Goal: Task Accomplishment & Management: Use online tool/utility

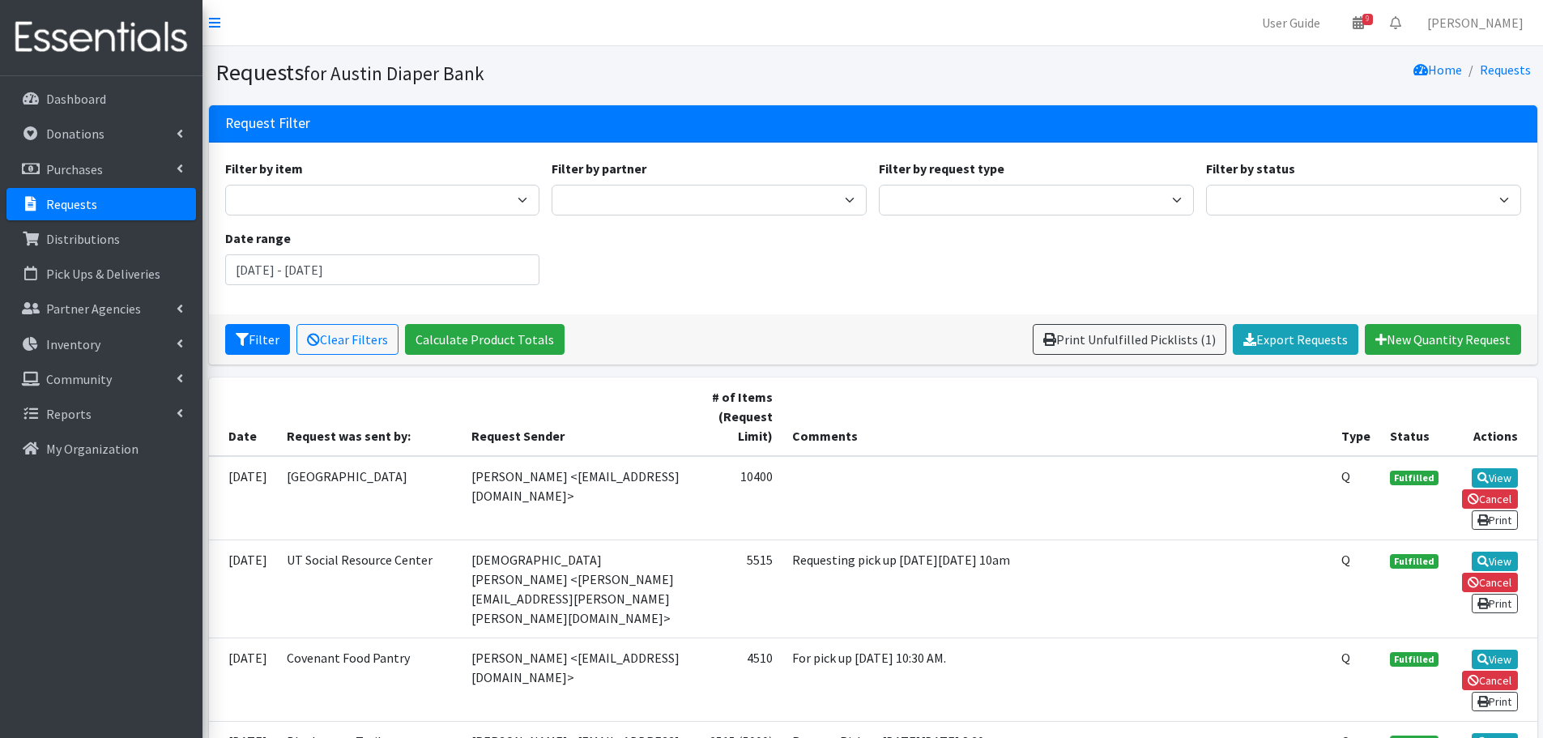
click at [896, 73] on div "Home Requests" at bounding box center [1205, 72] width 664 height 28
click at [66, 198] on p "Requests" at bounding box center [71, 204] width 51 height 16
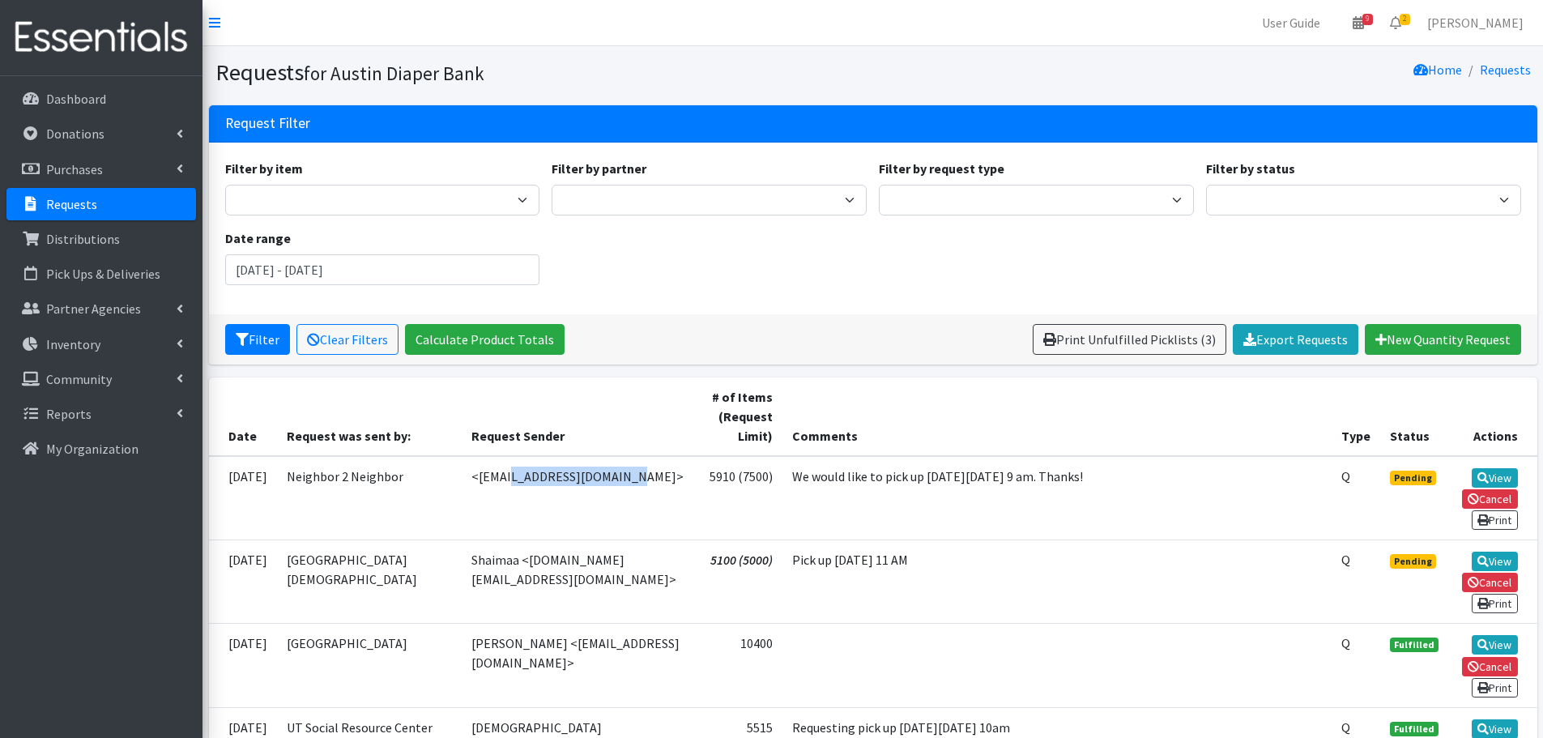
drag, startPoint x: 570, startPoint y: 476, endPoint x: 446, endPoint y: 472, distance: 124.0
click at [462, 472] on td "<[EMAIL_ADDRESS][DOMAIN_NAME]>" at bounding box center [578, 498] width 233 height 84
copy td "<[EMAIL_ADDRESS][DOMAIN_NAME]>"
click at [1022, 568] on td "Pick up Oct 2 at 11 AM" at bounding box center [1057, 580] width 550 height 83
click at [1499, 562] on link "View" at bounding box center [1495, 561] width 46 height 19
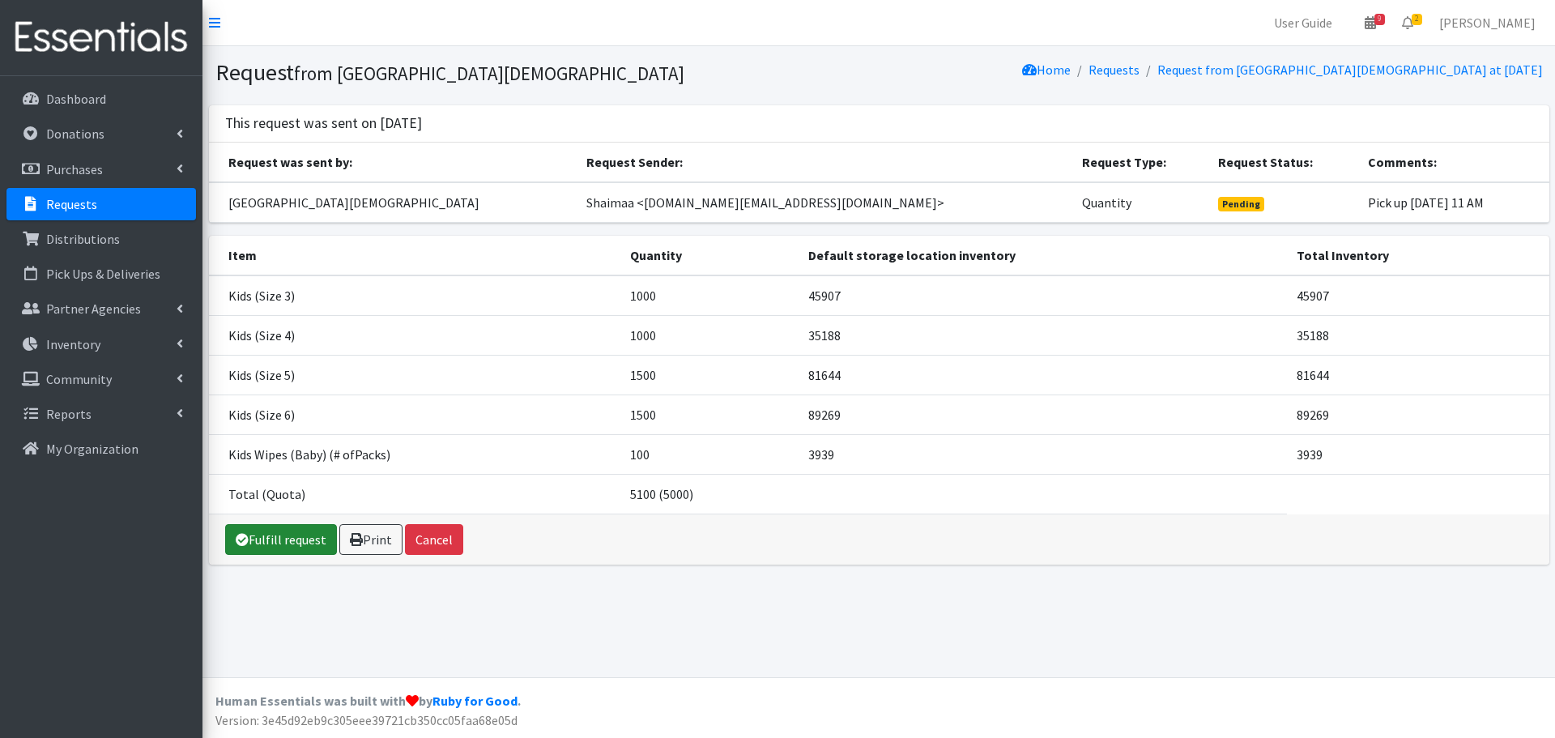
click at [281, 543] on link "Fulfill request" at bounding box center [281, 539] width 112 height 31
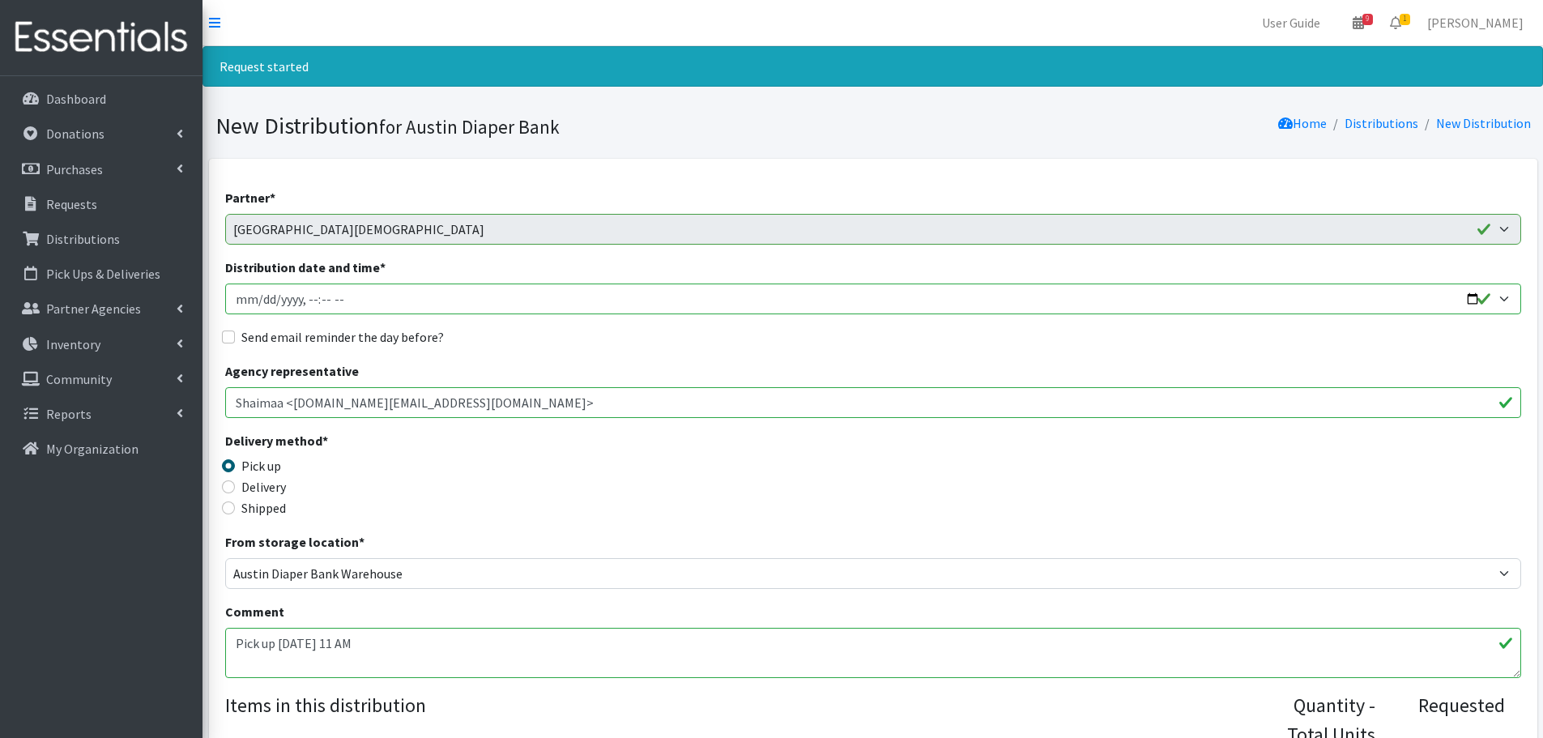
click at [1468, 296] on input "Distribution date and time *" at bounding box center [873, 298] width 1296 height 31
type input "2025-10-02T11:00"
click at [648, 453] on div "Delivery method * Pick up Delivery Shipped Shipping cost" at bounding box center [873, 481] width 1296 height 101
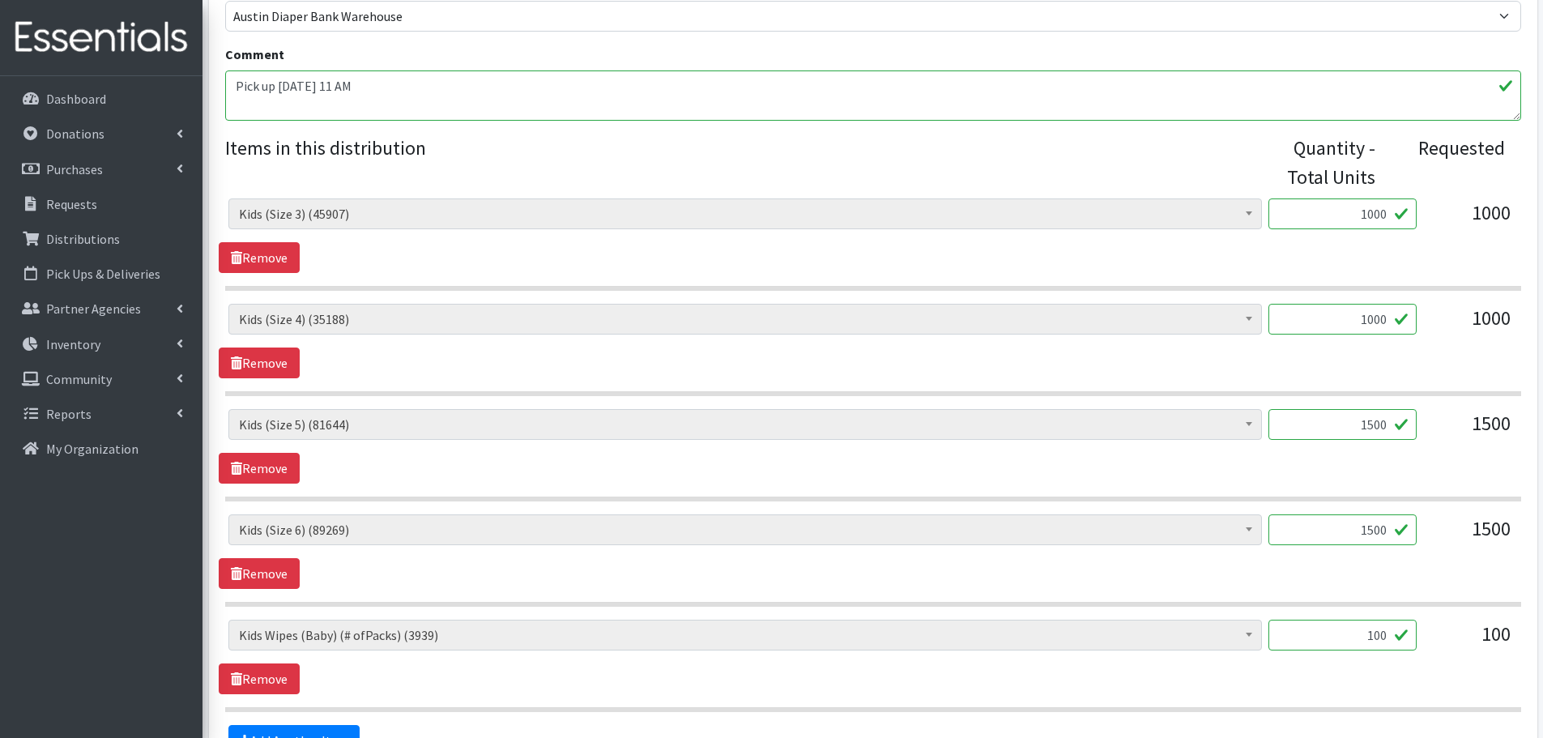
scroll to position [567, 0]
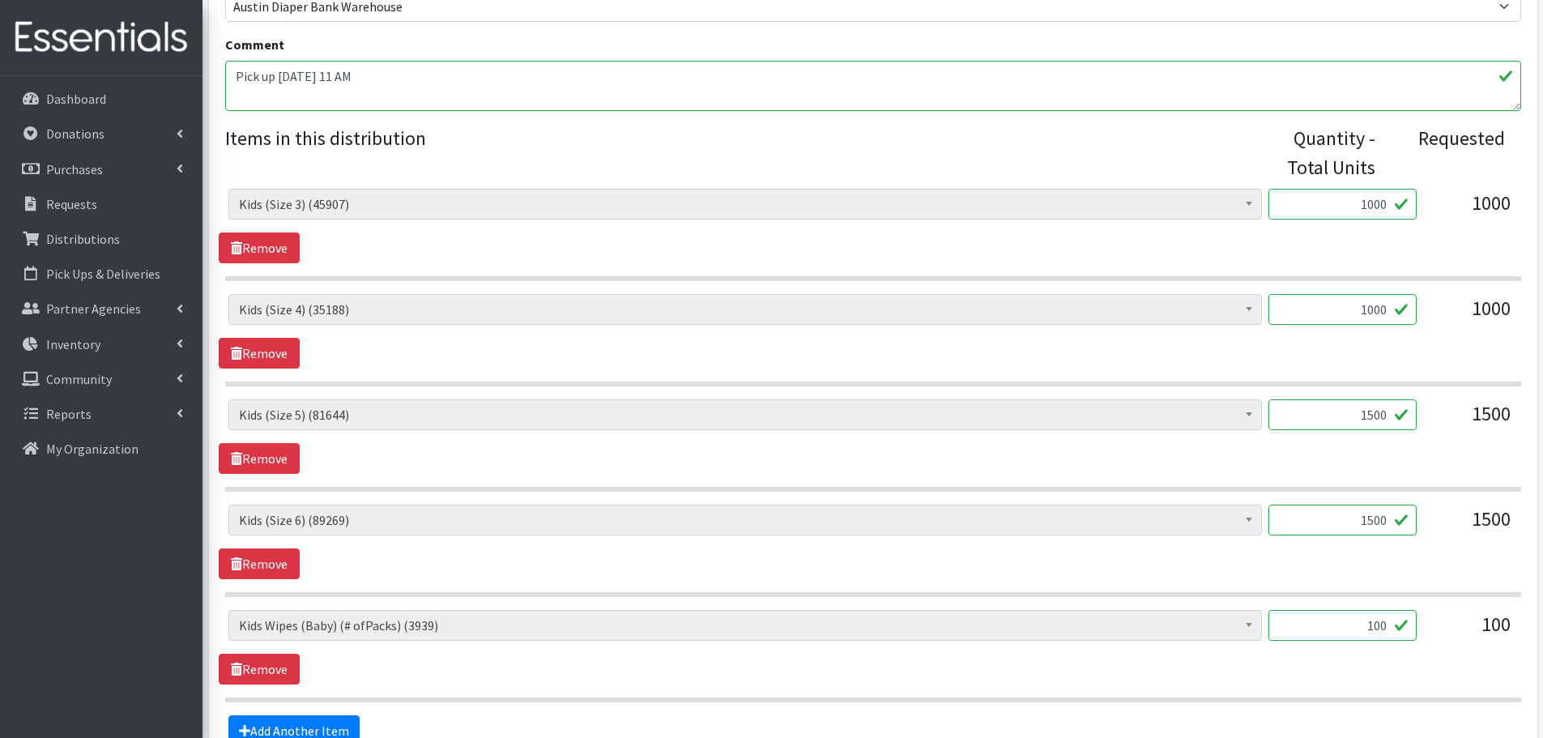
drag, startPoint x: 1349, startPoint y: 415, endPoint x: 1470, endPoint y: 432, distance: 121.9
click at [1470, 432] on div "Baby Formula (369) Kids (Newborn) (10721) Kids (Preemie) (171) Kids (Size 1) (6…" at bounding box center [872, 421] width 1289 height 44
type input "1000"
drag, startPoint x: 1351, startPoint y: 522, endPoint x: 1456, endPoint y: 535, distance: 106.1
click at [1456, 535] on div "Baby Formula (369) Kids (Newborn) (10721) Kids (Preemie) (171) Kids (Size 1) (6…" at bounding box center [872, 527] width 1289 height 44
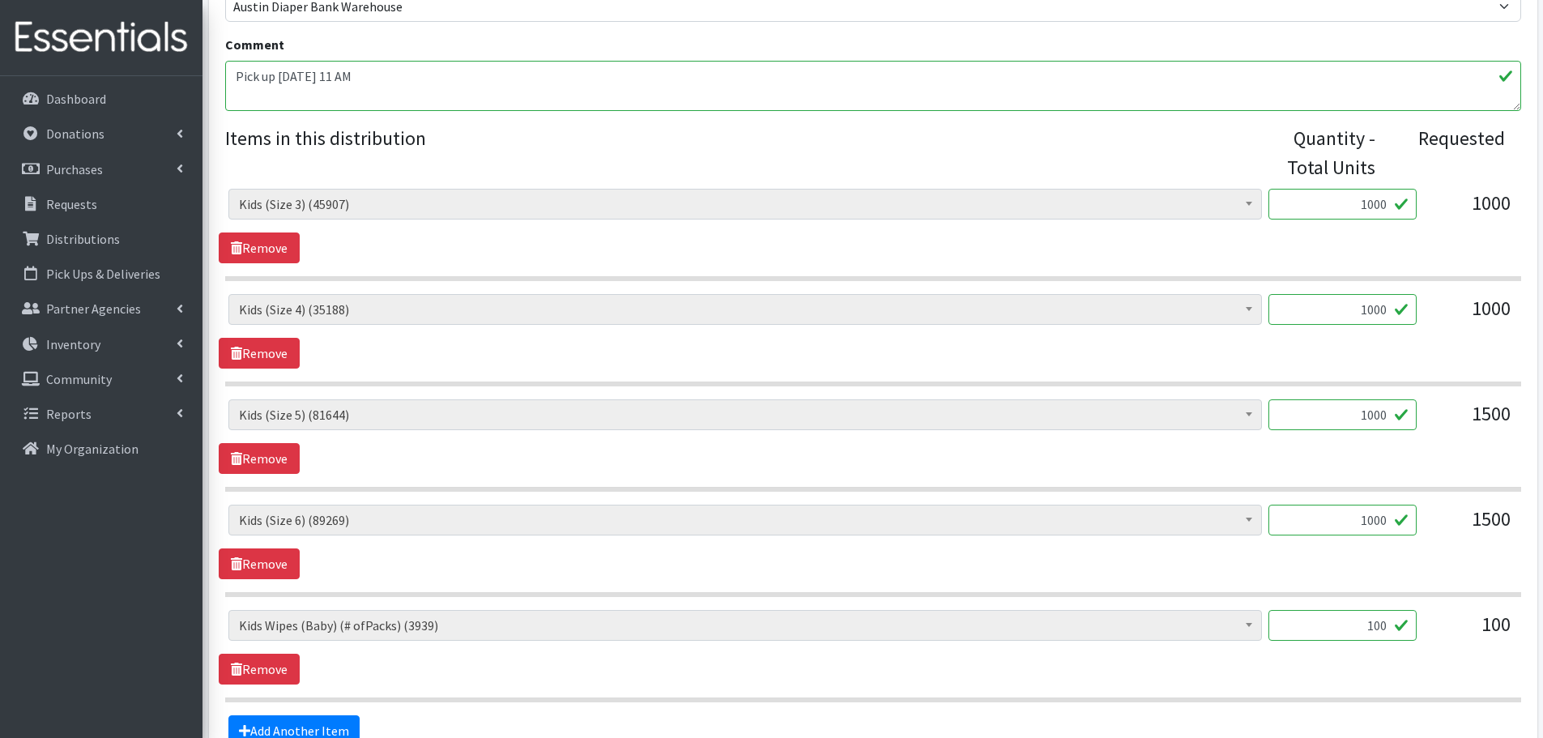
type input "1000"
click at [1456, 536] on div "1500" at bounding box center [1470, 527] width 81 height 44
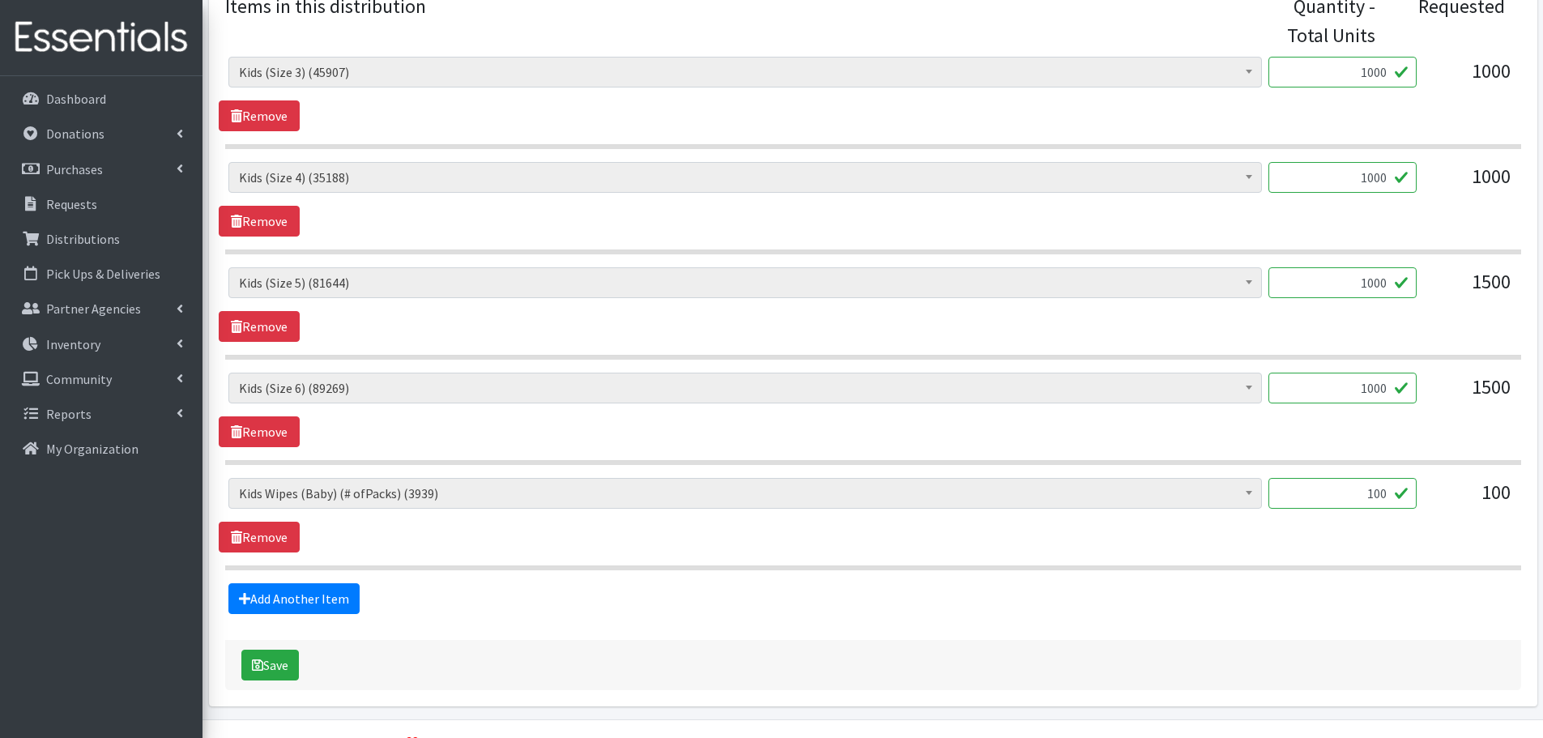
scroll to position [729, 0]
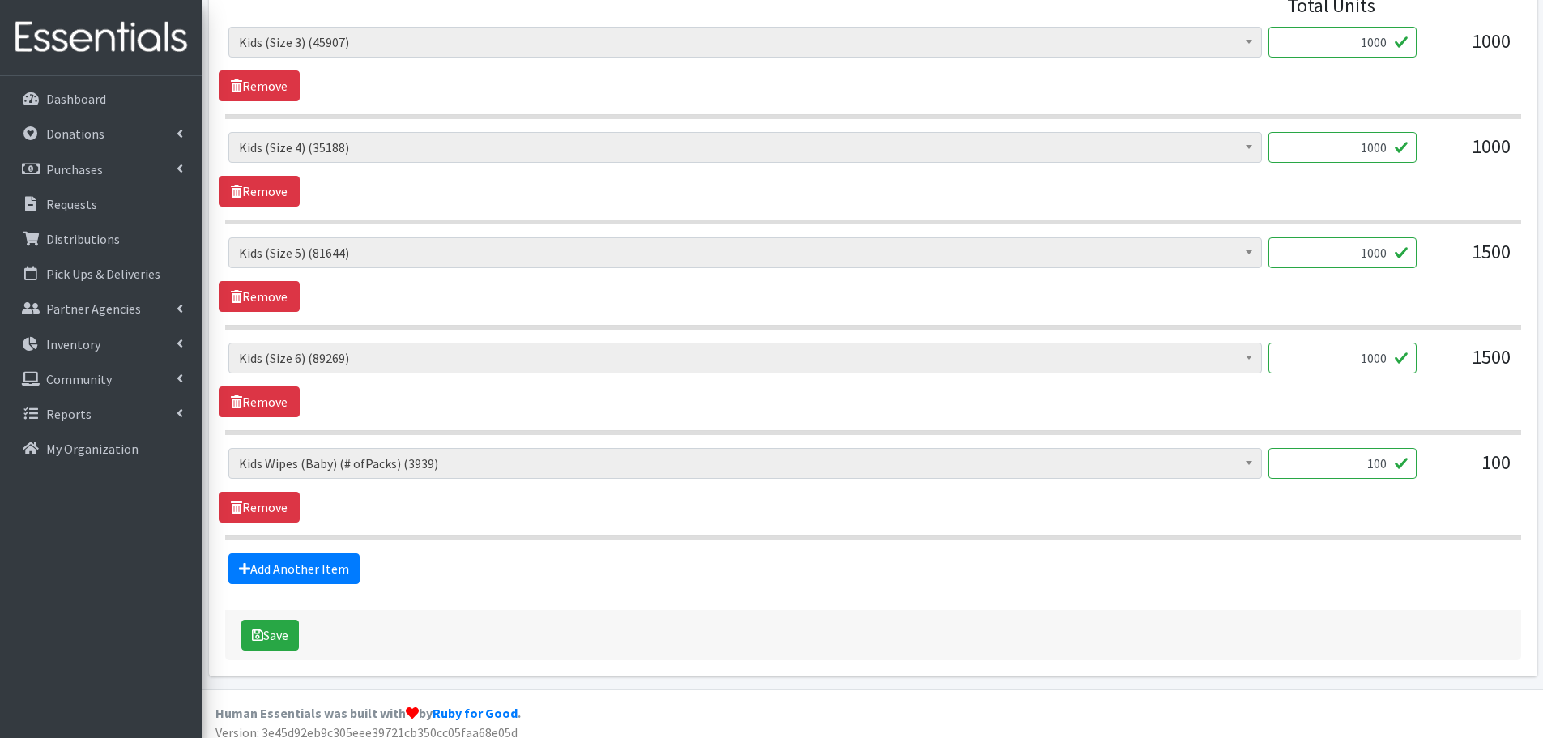
drag, startPoint x: 1363, startPoint y: 469, endPoint x: 1442, endPoint y: 484, distance: 79.9
click at [1442, 484] on div "Baby Formula (369) Kids (Newborn) (10721) Kids (Preemie) (171) Kids (Size 1) (6…" at bounding box center [872, 470] width 1289 height 44
type input "80"
click at [1442, 484] on div "100" at bounding box center [1470, 470] width 81 height 44
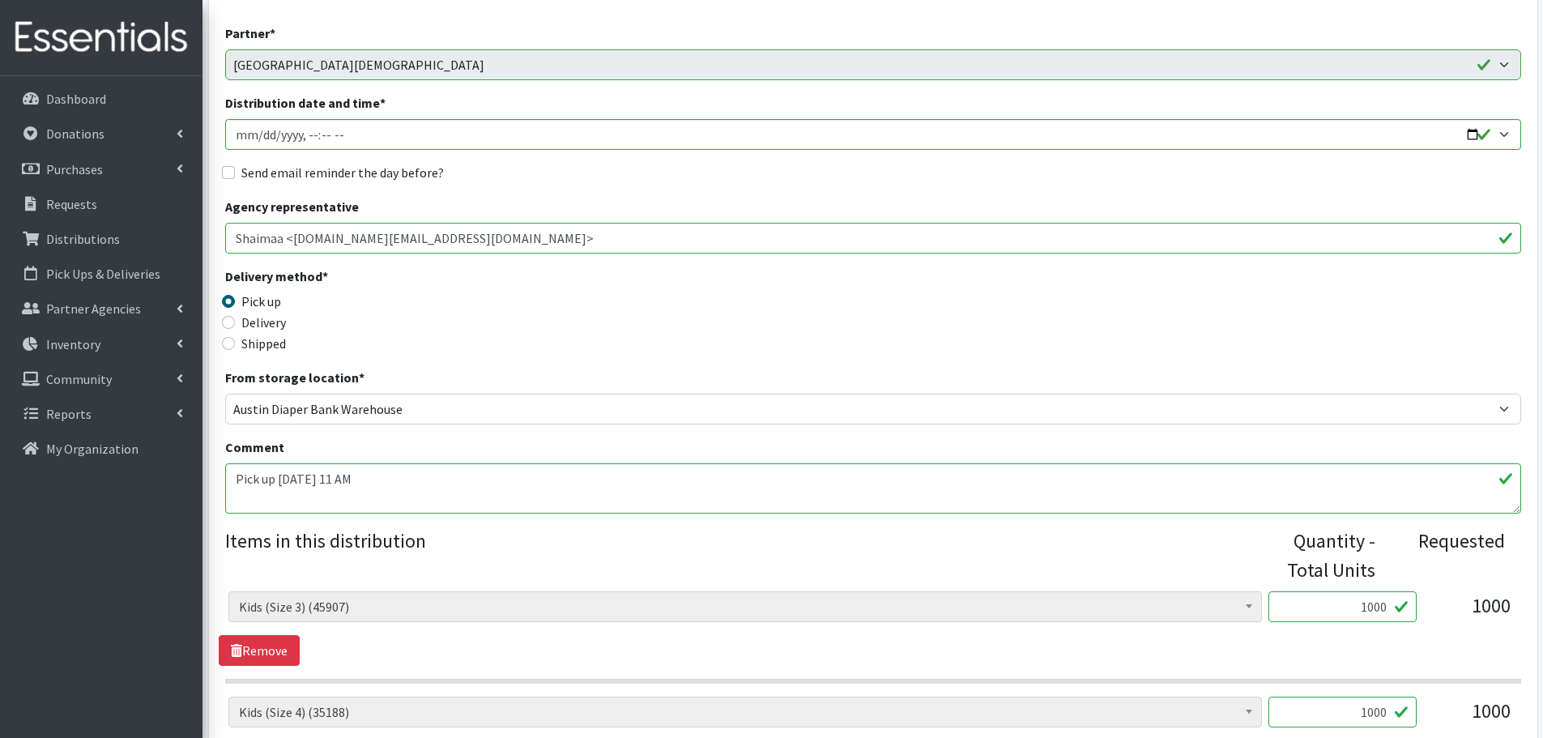
scroll to position [0, 0]
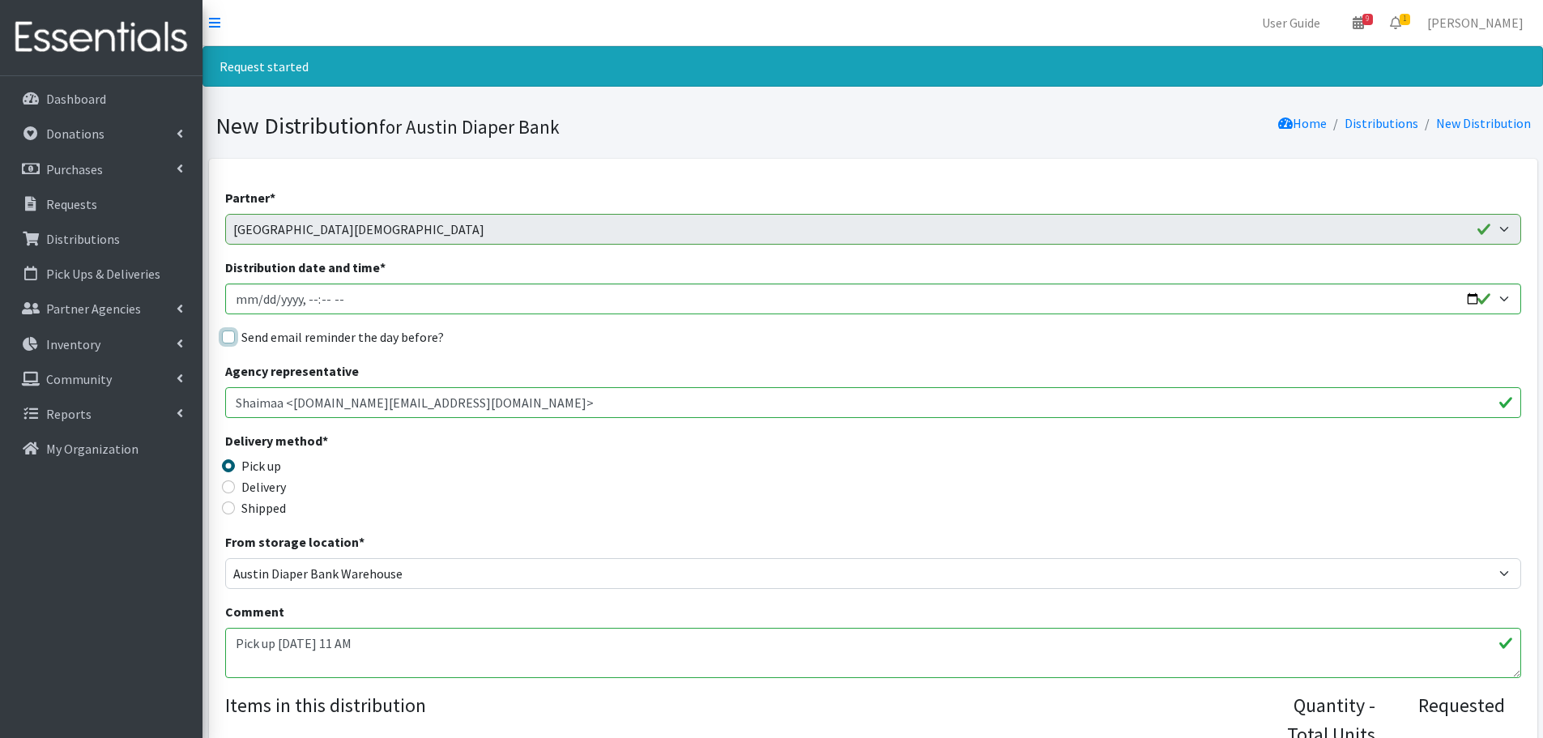
click at [224, 336] on input "Send email reminder the day before?" at bounding box center [228, 336] width 13 height 13
checkbox input "true"
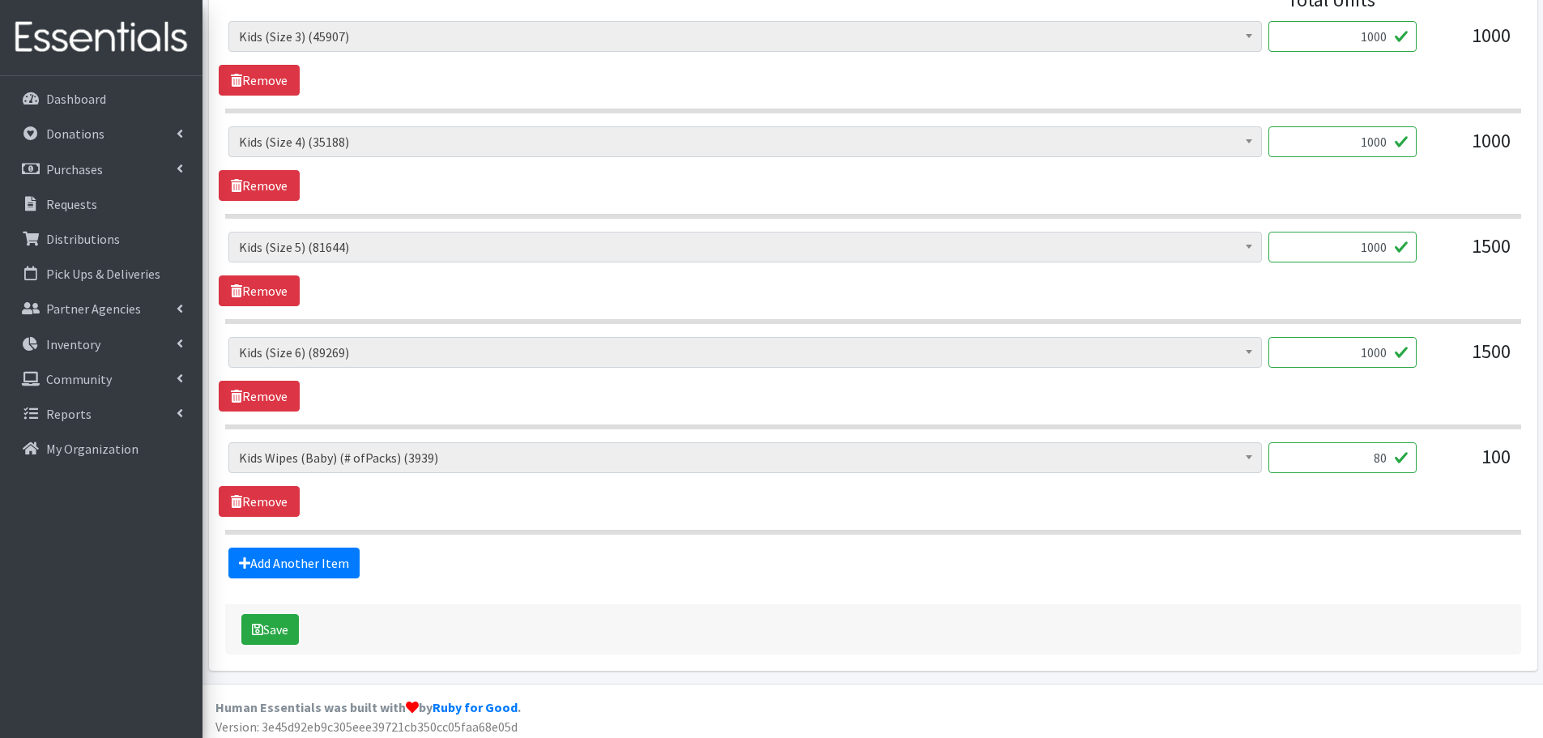
scroll to position [741, 0]
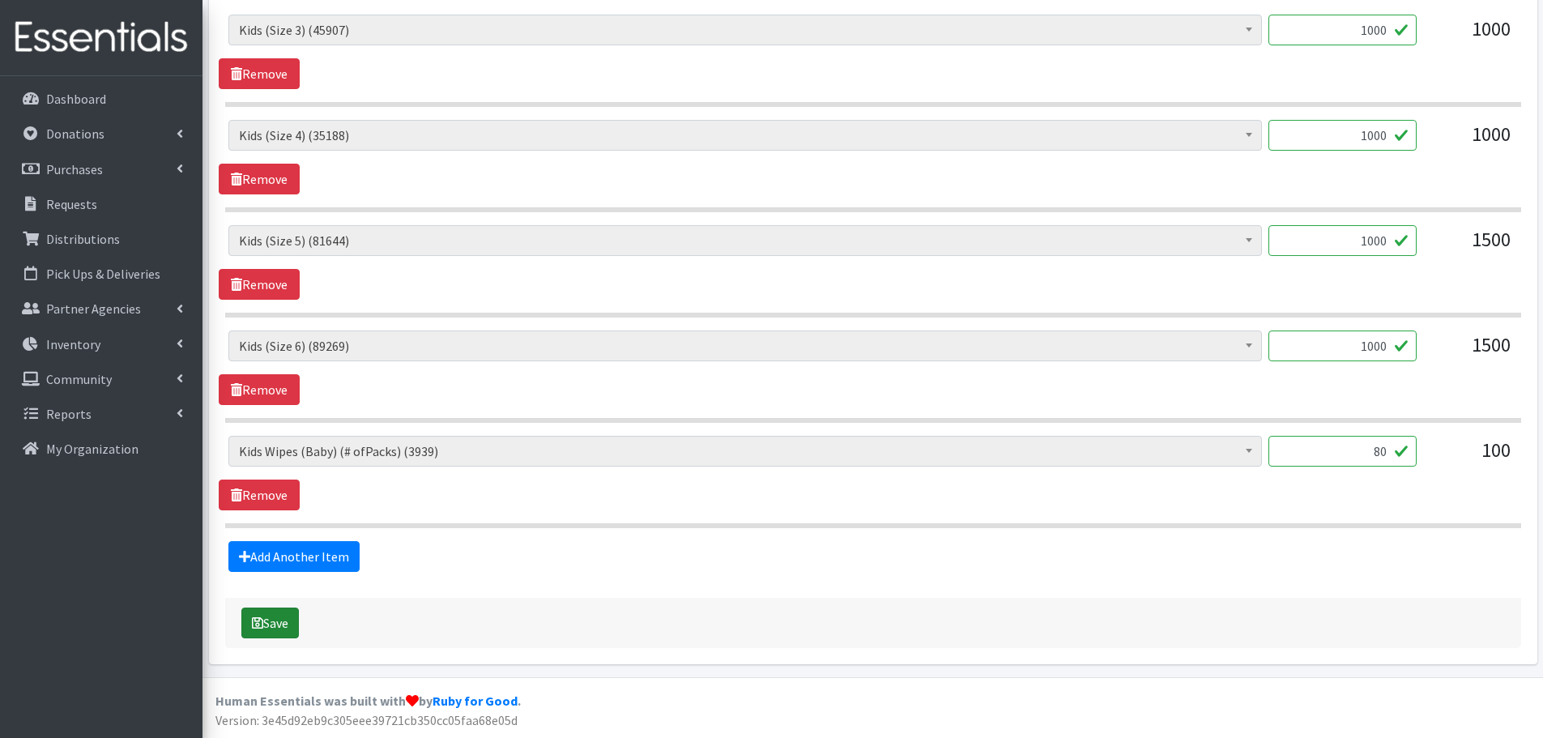
click at [277, 616] on button "Save" at bounding box center [270, 622] width 58 height 31
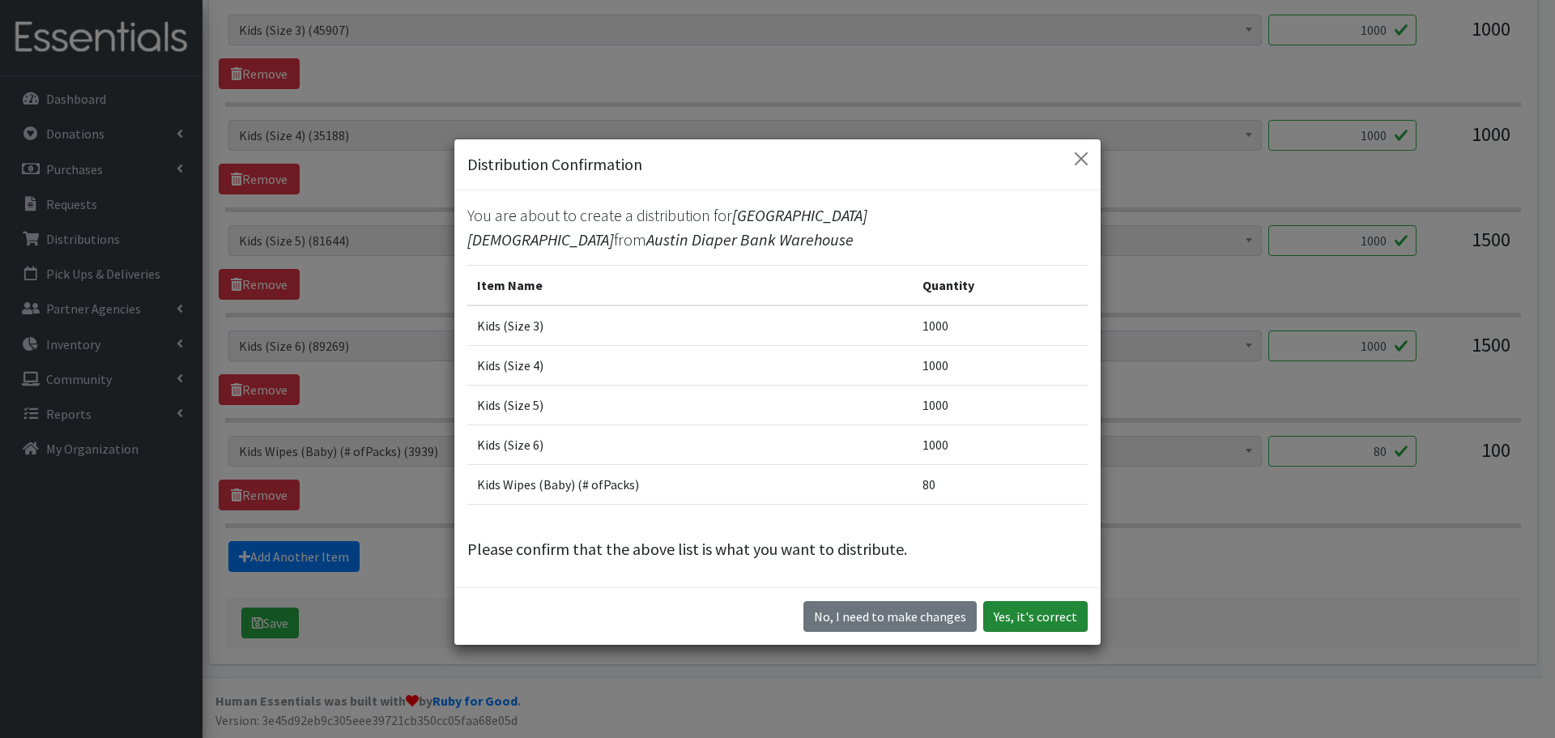
click at [1017, 609] on button "Yes, it's correct" at bounding box center [1035, 616] width 104 height 31
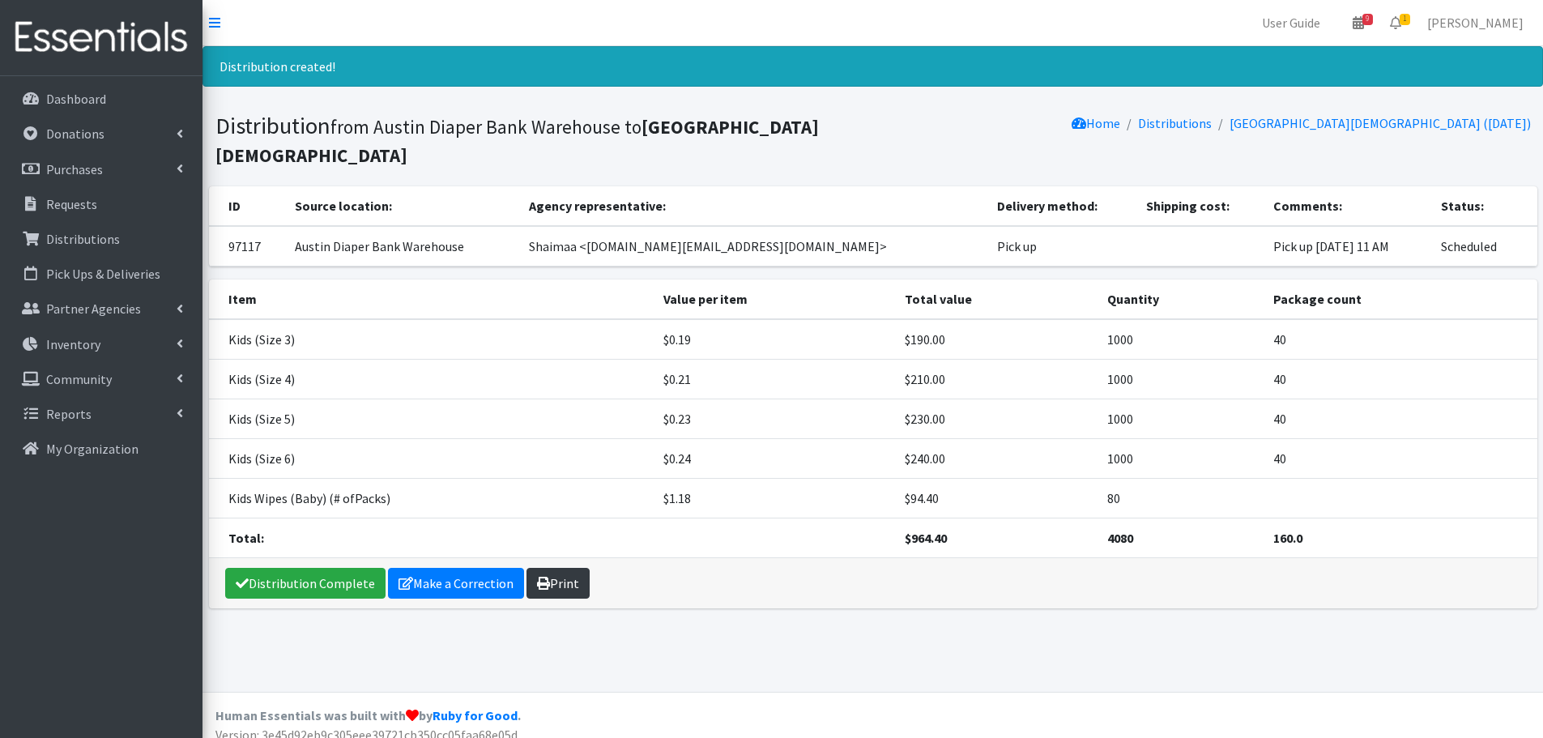
click at [542, 592] on link "Print" at bounding box center [557, 583] width 63 height 31
click at [77, 206] on p "Requests" at bounding box center [71, 204] width 51 height 16
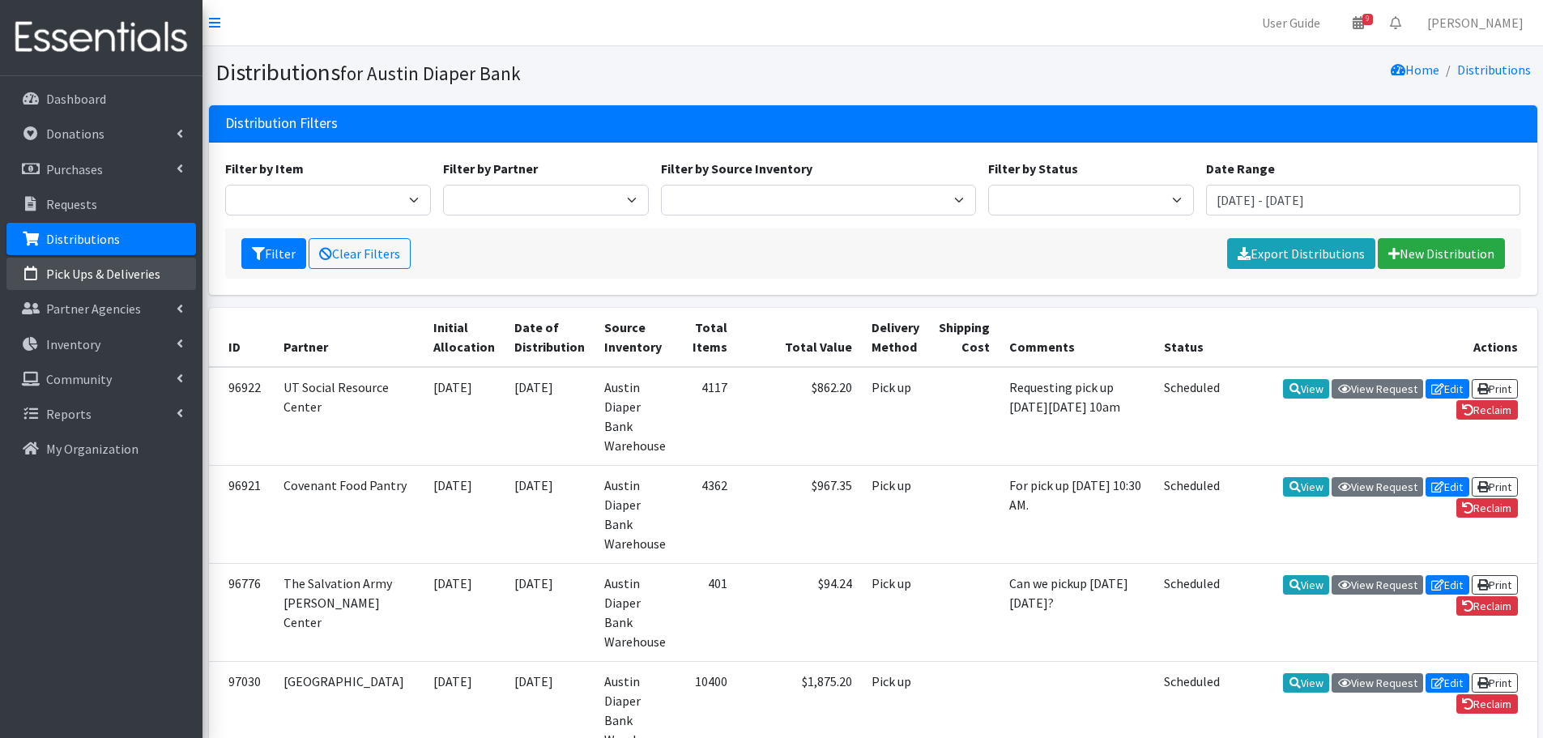
click at [137, 283] on link "Pick Ups & Deliveries" at bounding box center [101, 274] width 190 height 32
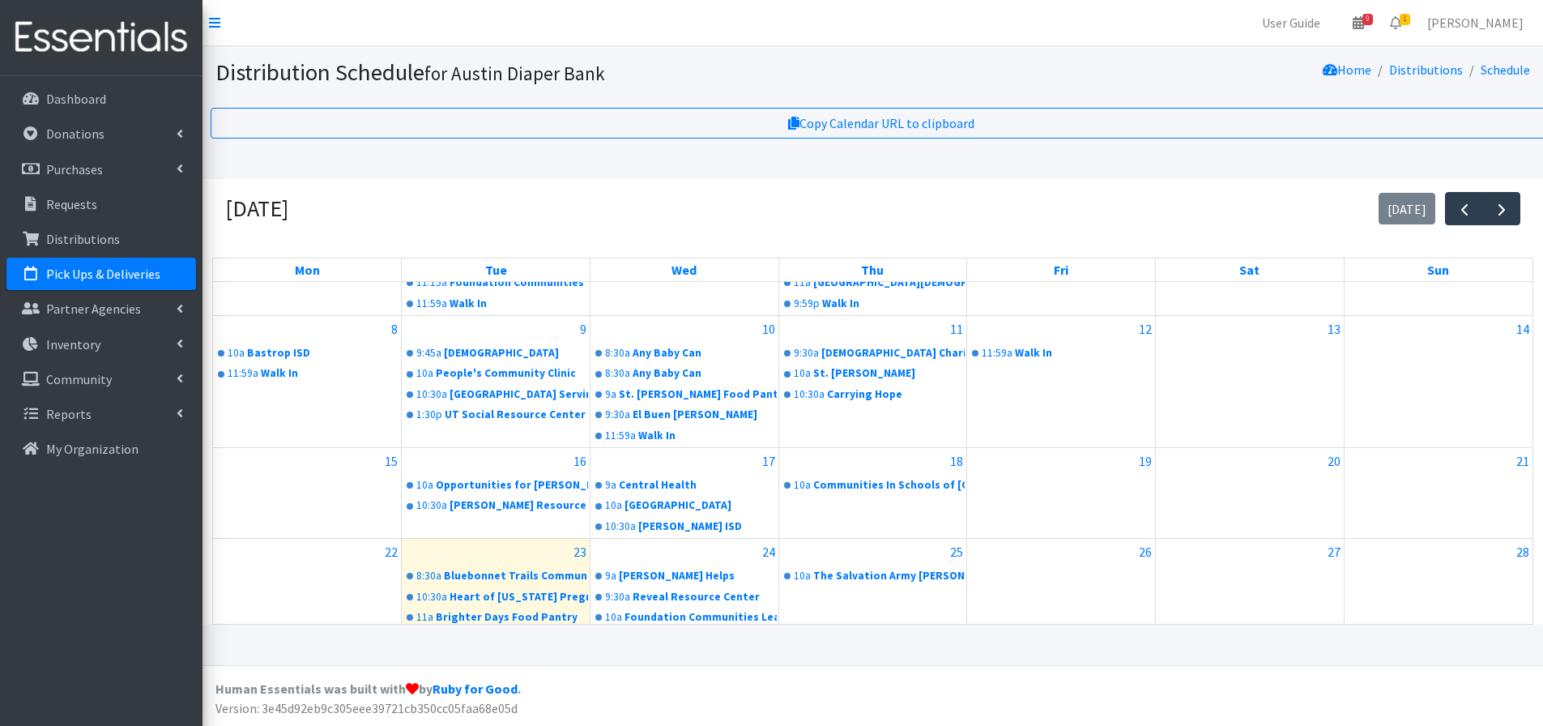
scroll to position [304, 0]
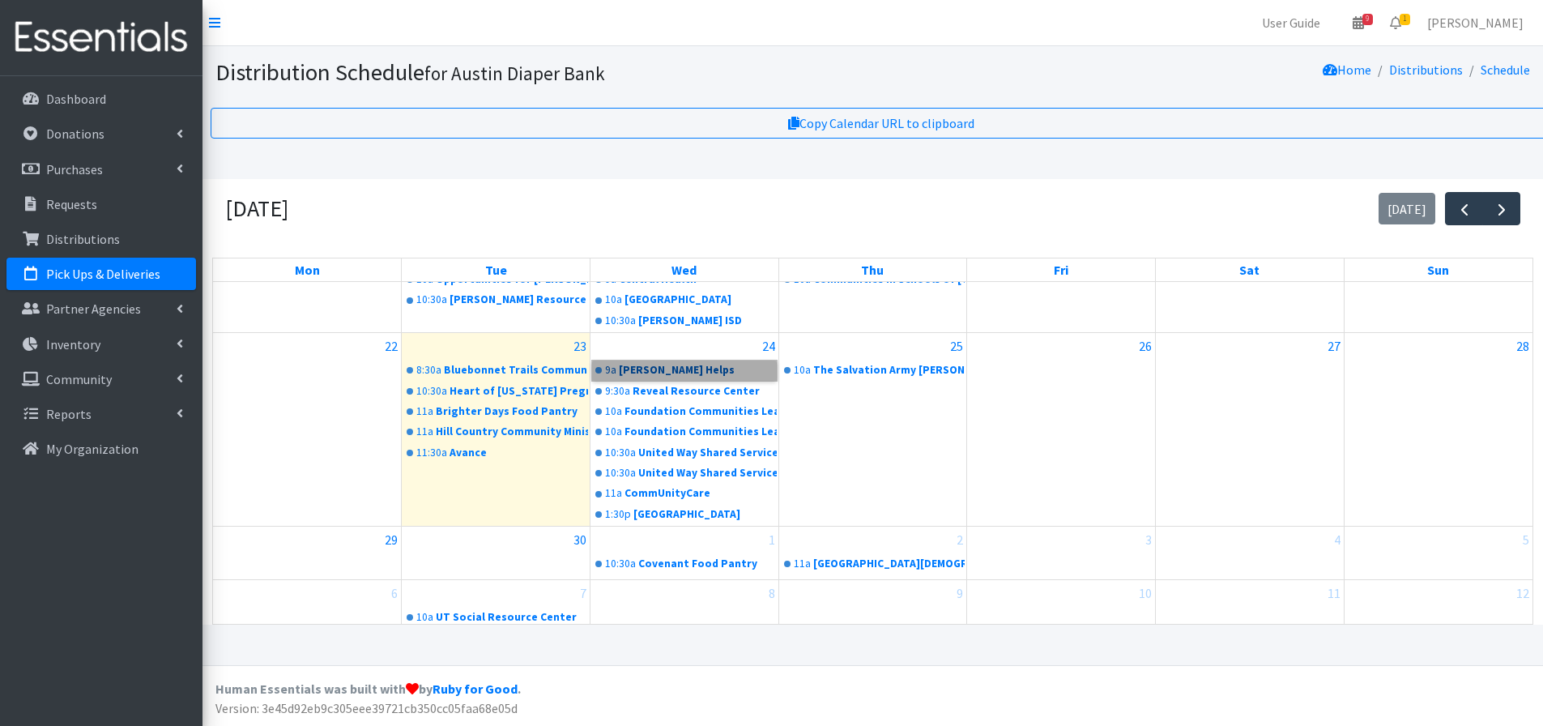
click at [636, 369] on link "9a Westover Helps" at bounding box center [684, 369] width 185 height 19
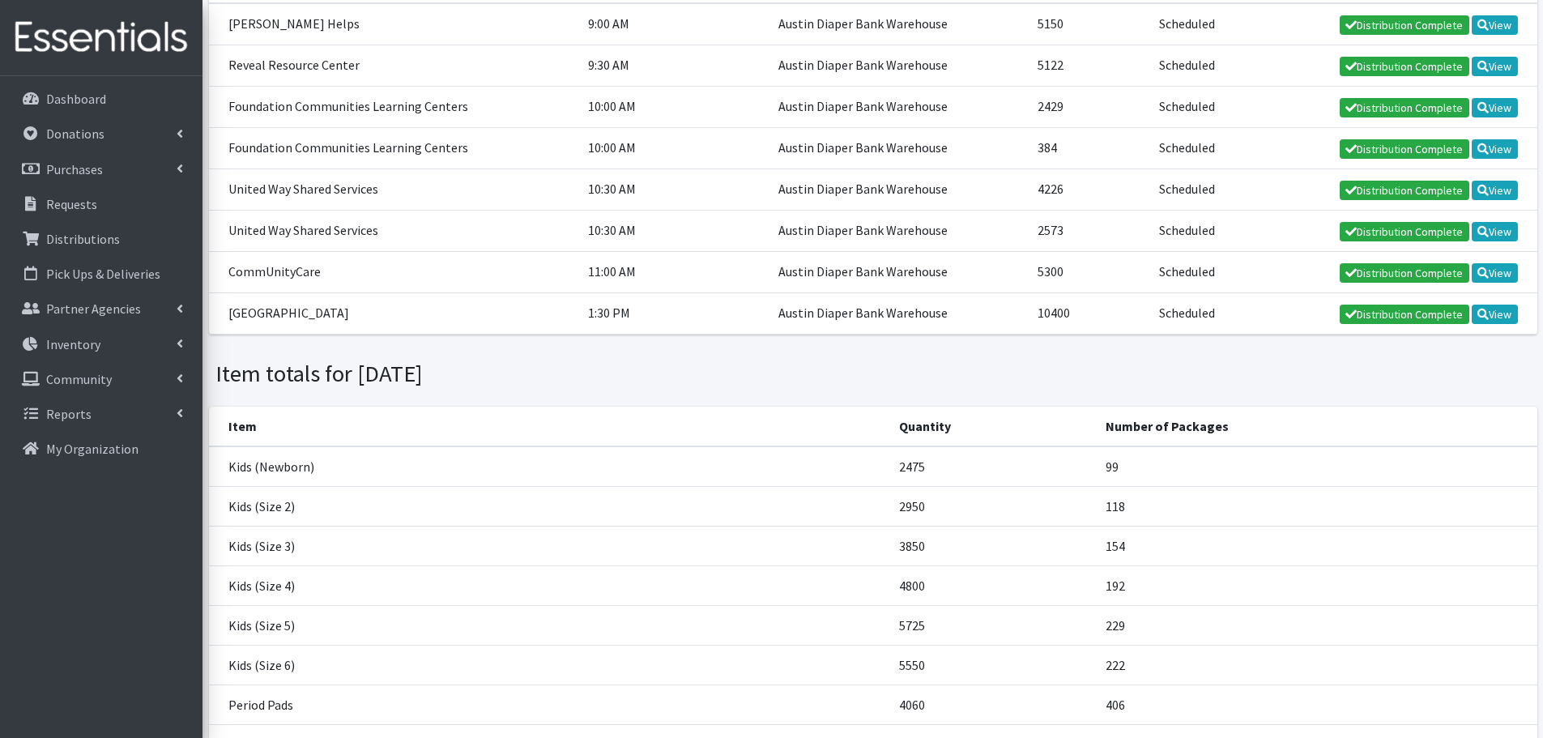
scroll to position [75, 0]
